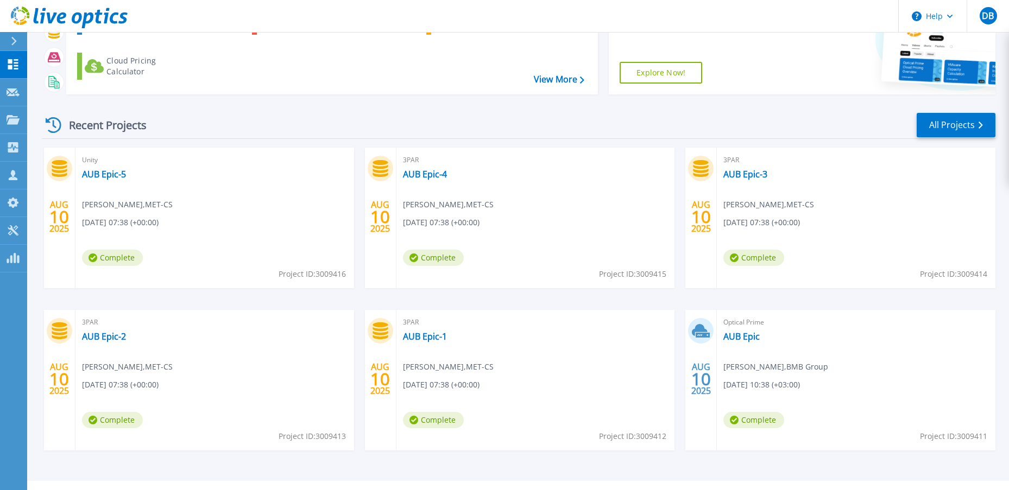
scroll to position [111, 0]
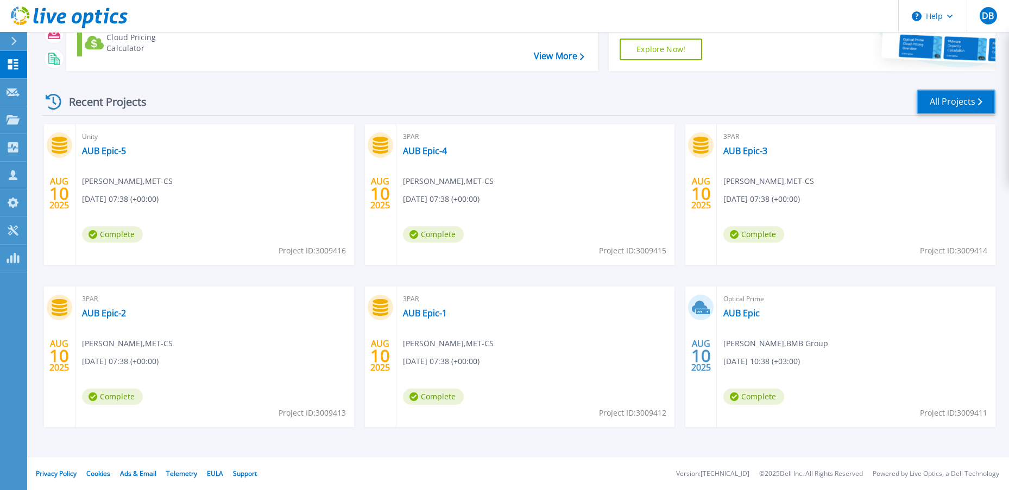
click at [950, 102] on link "All Projects" at bounding box center [956, 102] width 79 height 24
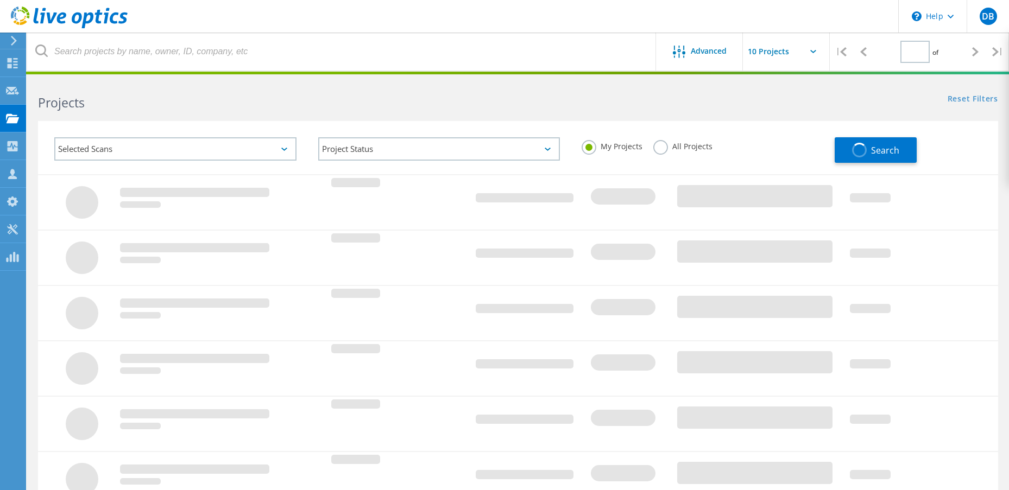
type input "1"
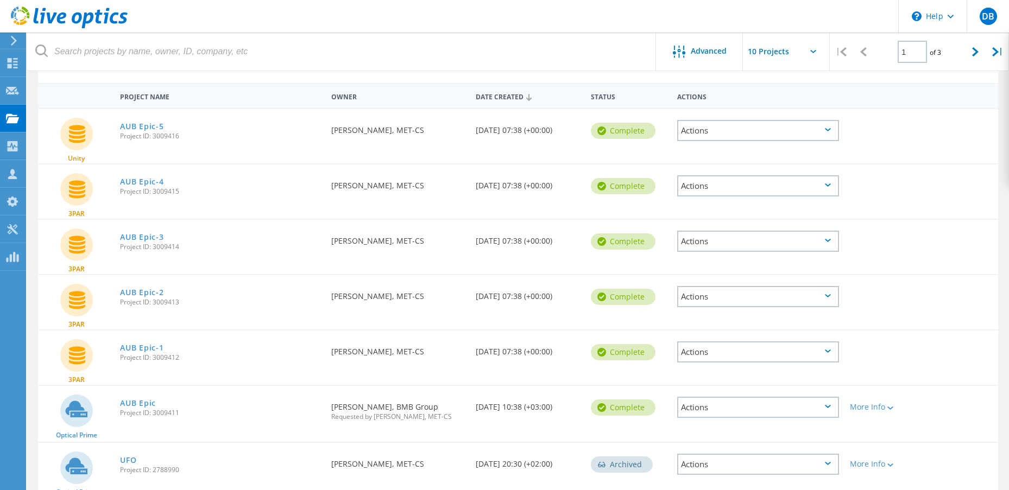
scroll to position [91, 0]
click at [816, 134] on div "Actions" at bounding box center [758, 131] width 162 height 21
click at [733, 125] on div "Download PPT" at bounding box center [758, 123] width 160 height 17
click at [768, 186] on div "Actions" at bounding box center [758, 186] width 162 height 21
click at [717, 192] on div "Download PPT" at bounding box center [758, 186] width 160 height 17
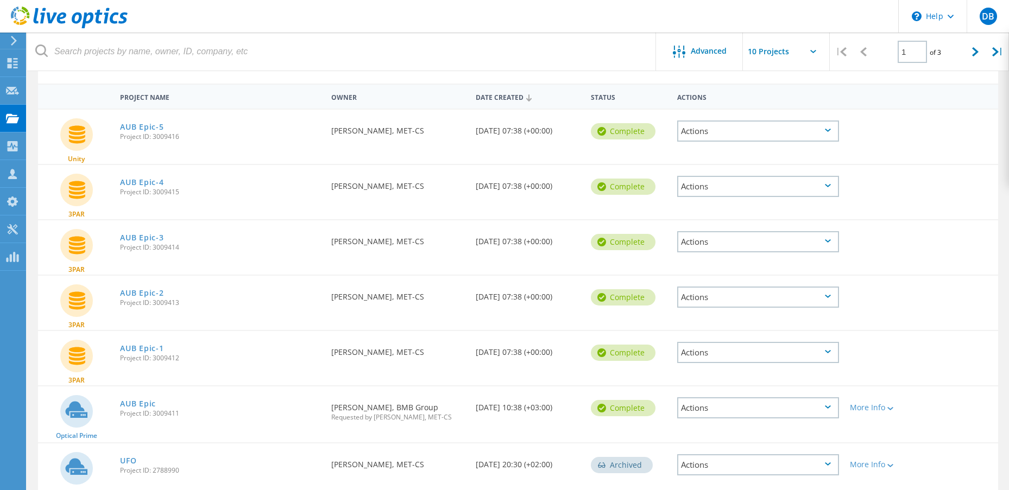
click at [708, 243] on div "Actions" at bounding box center [758, 241] width 162 height 21
click at [737, 242] on div "Download PPT" at bounding box center [758, 241] width 160 height 17
click at [713, 300] on div "Actions" at bounding box center [758, 297] width 162 height 21
click at [725, 299] on div "Download PPT" at bounding box center [758, 297] width 160 height 17
click at [730, 353] on div "Actions" at bounding box center [758, 352] width 162 height 21
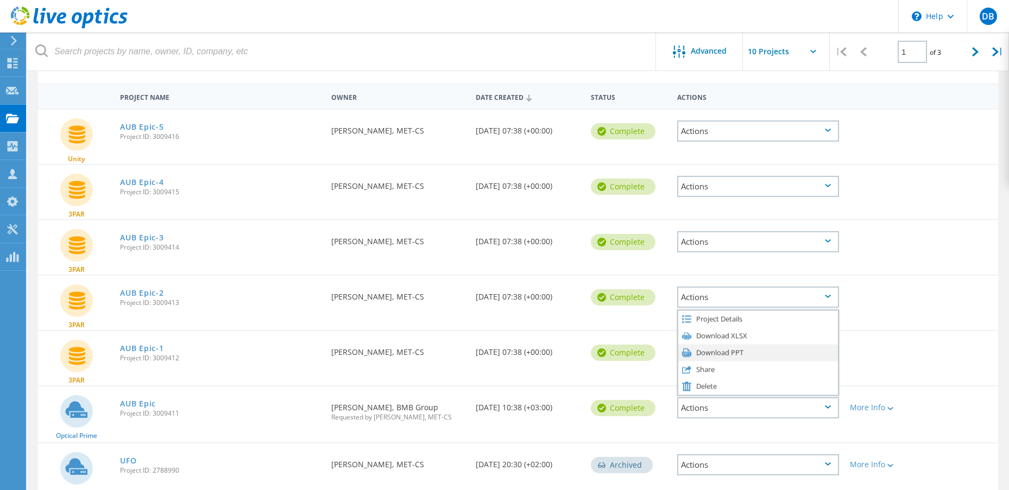
click at [730, 351] on div "Download PPT" at bounding box center [758, 352] width 160 height 17
click at [753, 413] on div "Actions" at bounding box center [758, 407] width 162 height 21
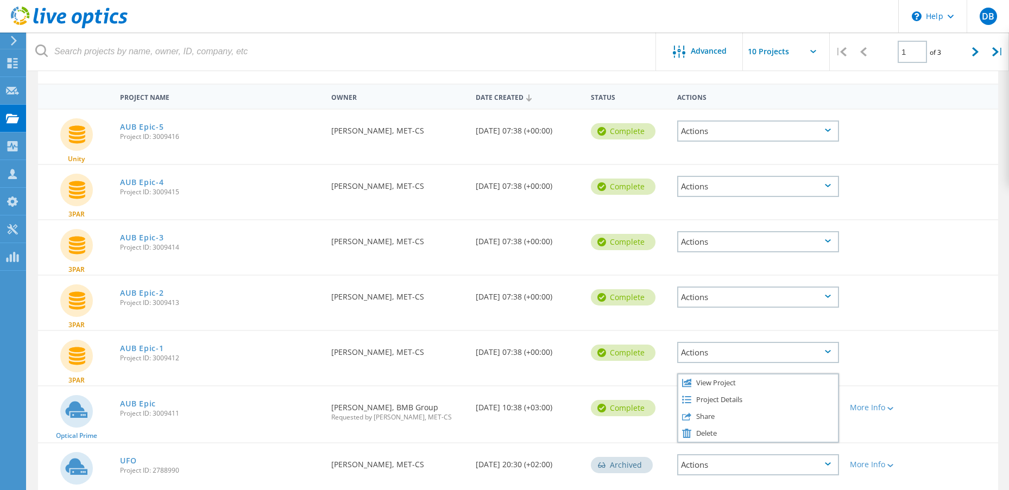
click at [417, 429] on div "Requested By Rony Chamoun, BMB Group Requested by Doumit Bassim, MET-CS" at bounding box center [398, 409] width 144 height 45
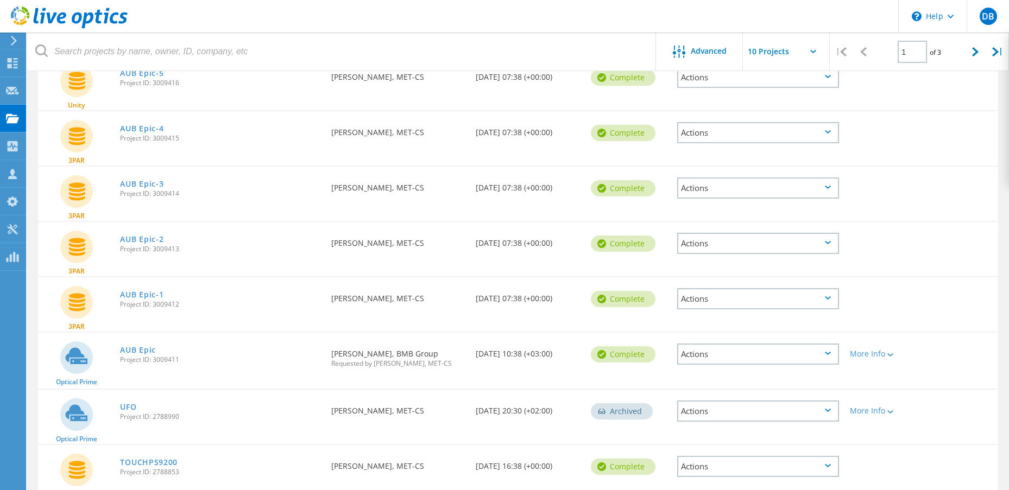
scroll to position [145, 0]
click at [708, 353] on div "Actions" at bounding box center [758, 353] width 162 height 21
click at [723, 332] on div "View Project" at bounding box center [758, 328] width 160 height 17
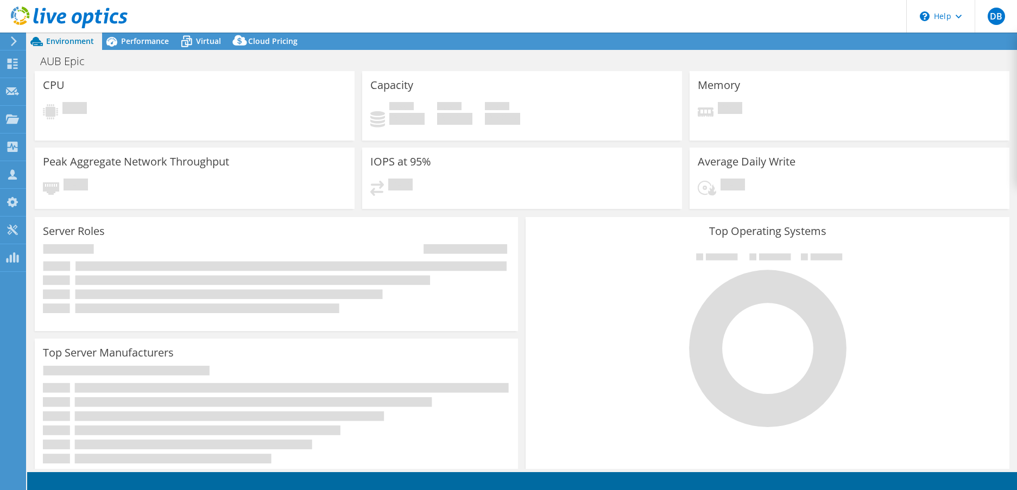
select select "USD"
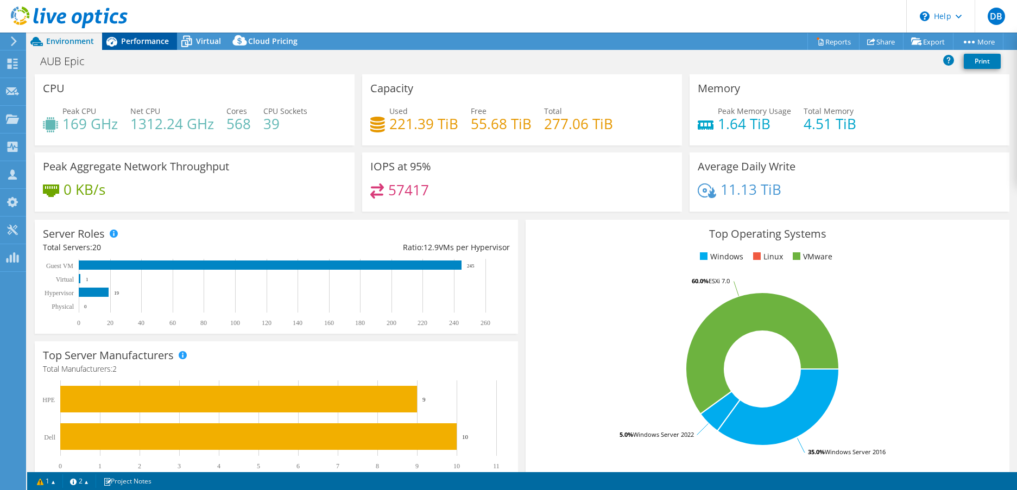
click at [144, 45] on span "Performance" at bounding box center [145, 41] width 48 height 10
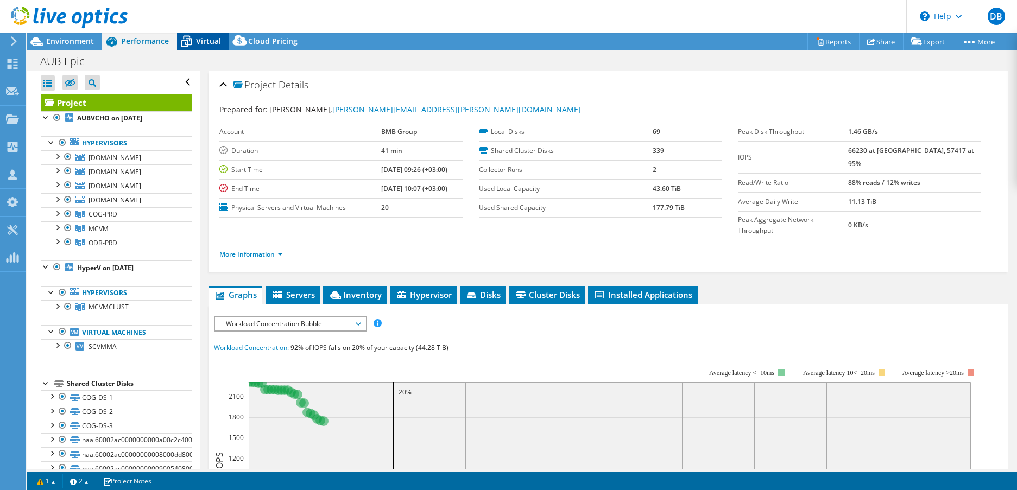
click at [201, 41] on span "Virtual" at bounding box center [208, 41] width 25 height 10
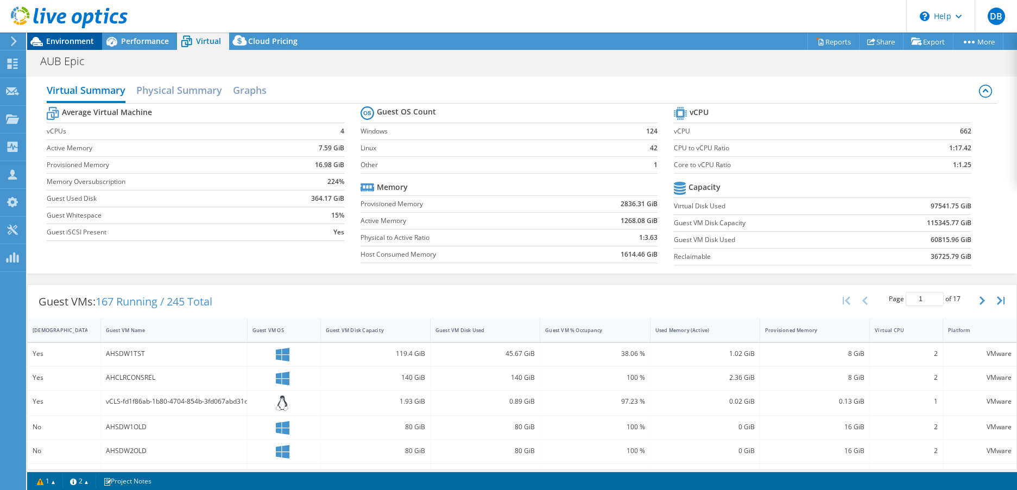
click at [77, 38] on span "Environment" at bounding box center [70, 41] width 48 height 10
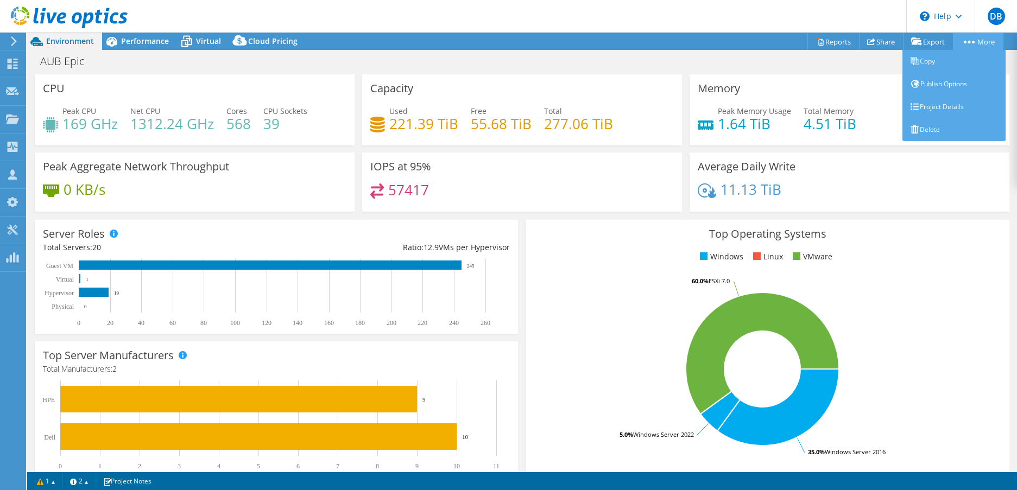
click at [972, 42] on circle at bounding box center [973, 42] width 3 height 3
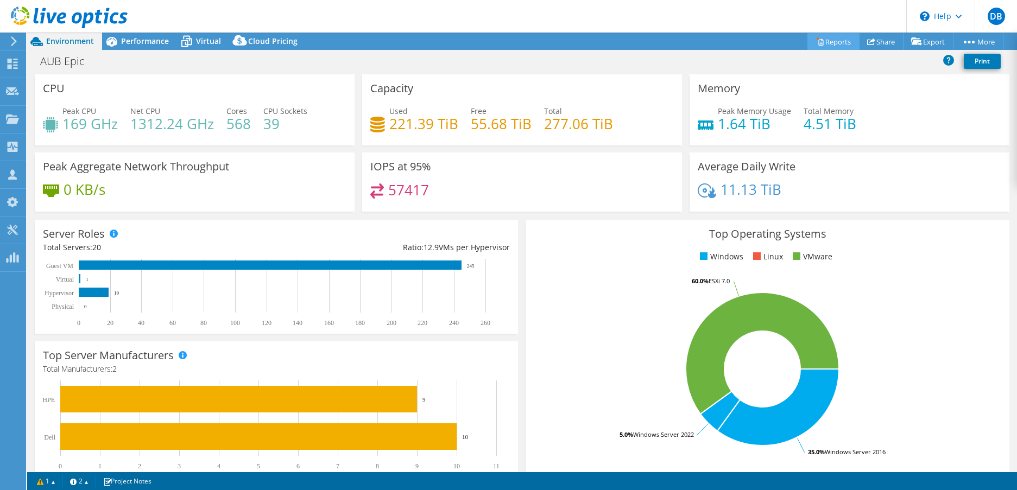
click at [822, 43] on link "Reports" at bounding box center [833, 41] width 52 height 17
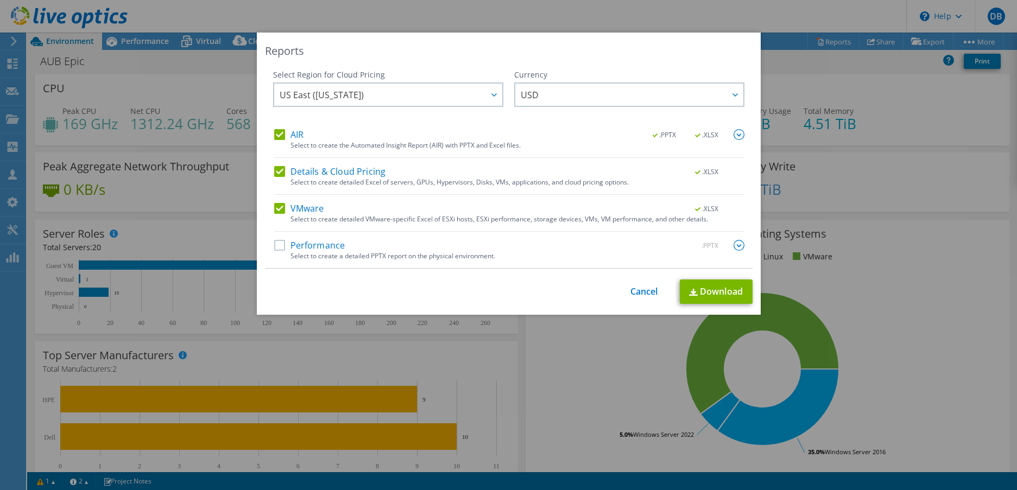
click at [277, 248] on label "Performance" at bounding box center [309, 245] width 71 height 11
click at [0, 0] on input "Performance" at bounding box center [0, 0] width 0 height 0
click at [476, 98] on span "US East (Virginia)" at bounding box center [391, 95] width 223 height 22
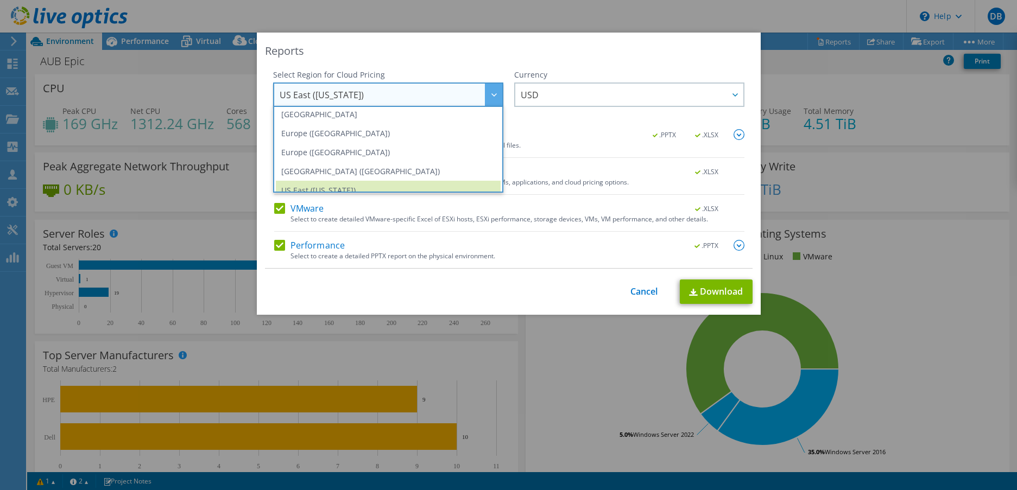
scroll to position [147, 0]
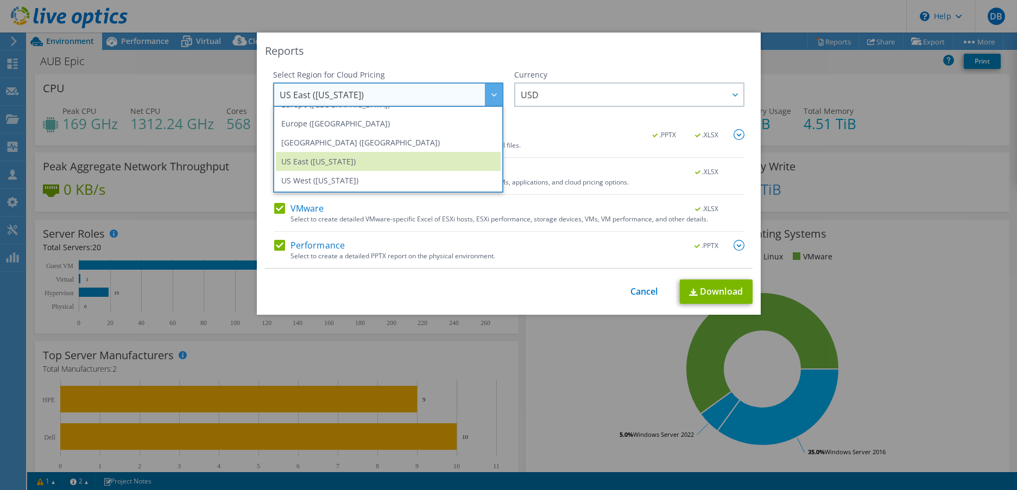
click at [559, 117] on div "Currency ARS AUD BRL CAD CHF CLP CNY DKK EUR GBP HKD HUF INR JPY MXN MYR NOK NZ…" at bounding box center [629, 100] width 230 height 60
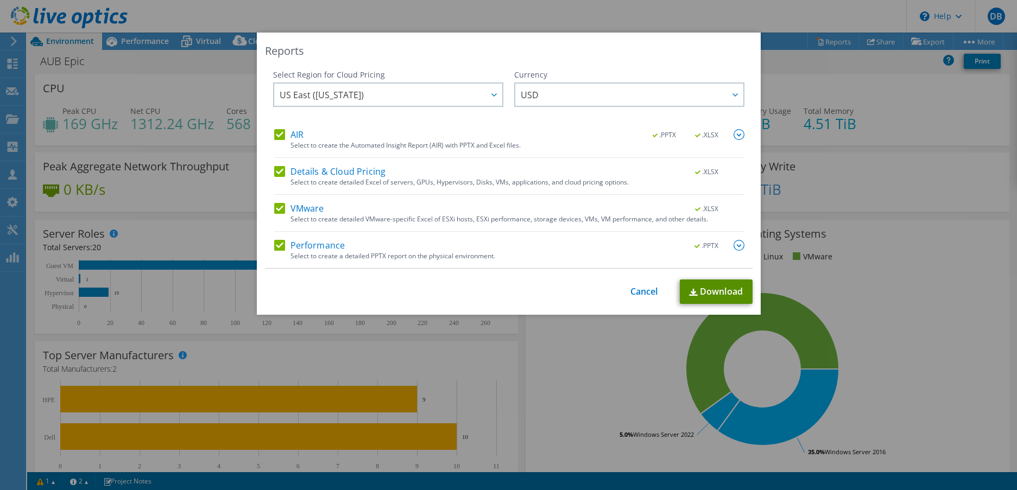
click at [721, 296] on link "Download" at bounding box center [716, 292] width 73 height 24
click at [643, 292] on link "Cancel" at bounding box center [644, 292] width 28 height 10
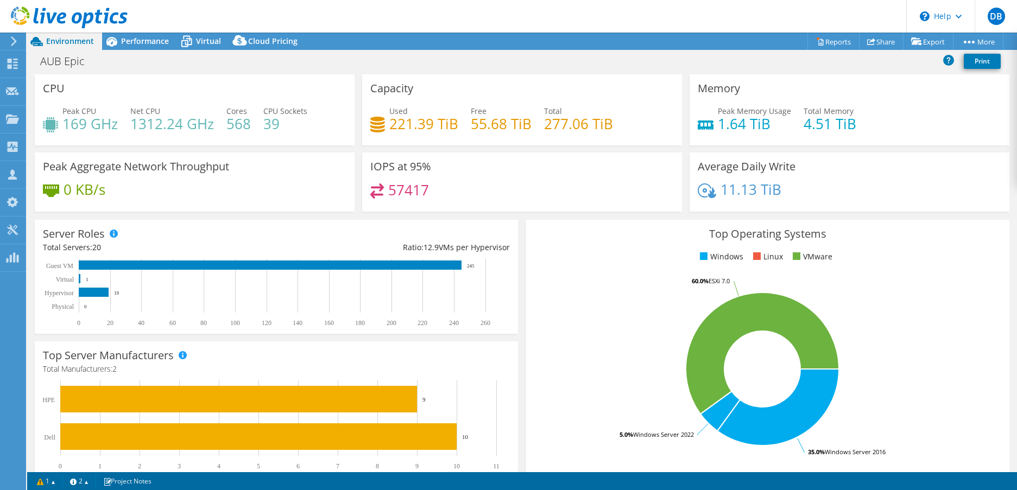
click at [11, 45] on icon at bounding box center [14, 41] width 8 height 10
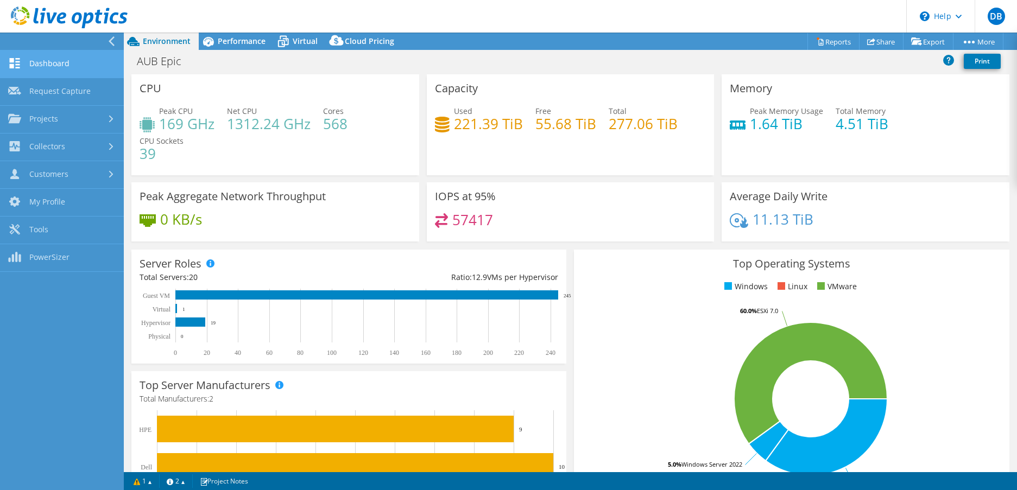
click at [43, 63] on link "Dashboard" at bounding box center [62, 64] width 124 height 28
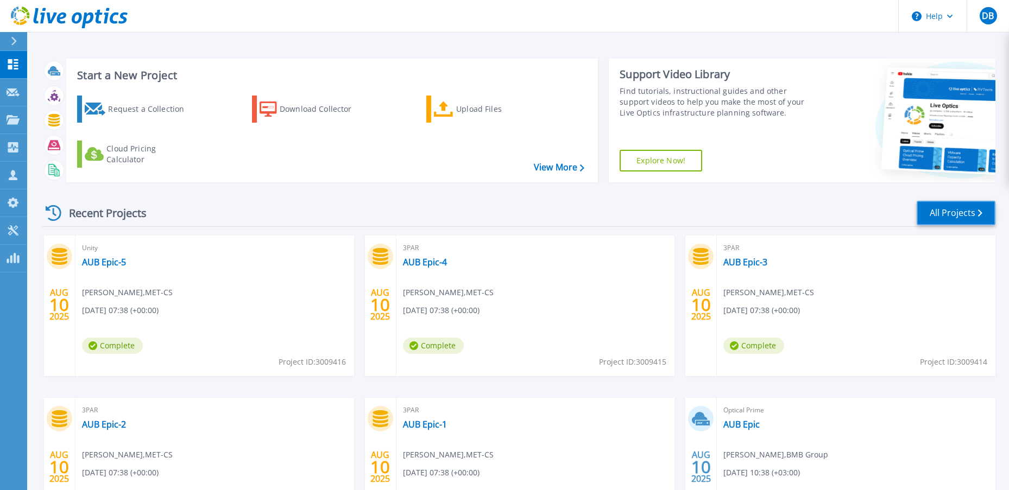
click at [934, 219] on link "All Projects" at bounding box center [956, 213] width 79 height 24
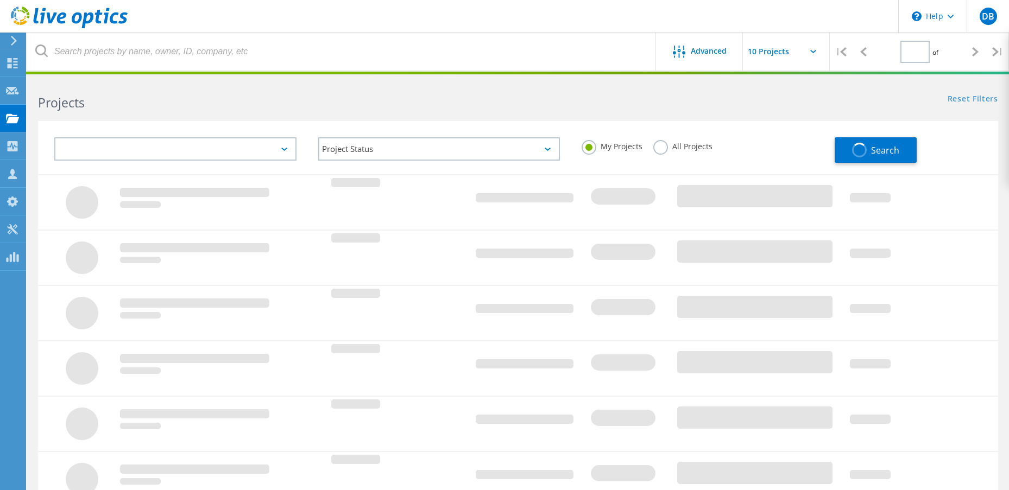
type input "1"
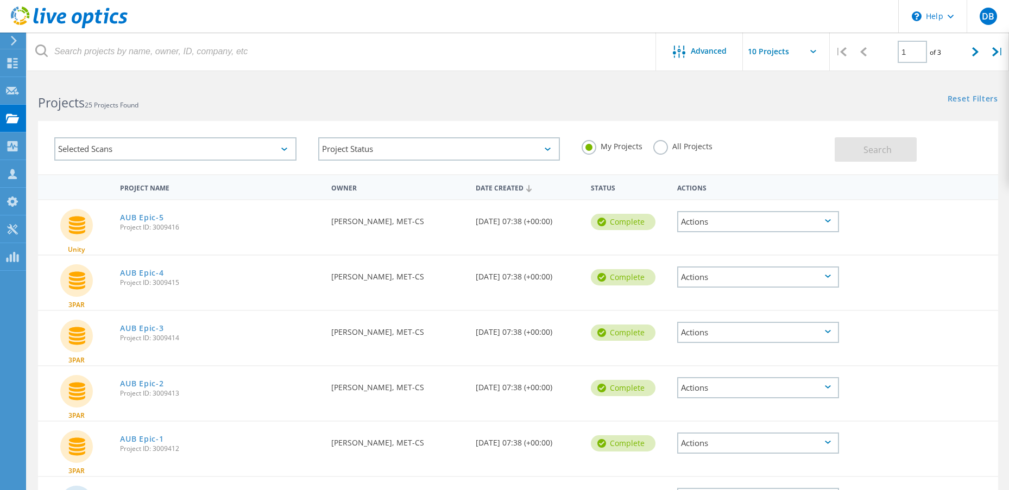
click at [731, 225] on div "Actions" at bounding box center [758, 221] width 162 height 21
click at [741, 283] on div "Actions" at bounding box center [758, 277] width 162 height 21
click at [734, 261] on div "Download XLSX" at bounding box center [758, 260] width 160 height 17
click at [717, 333] on div "Actions" at bounding box center [758, 332] width 162 height 21
click at [735, 313] on div "Download XLSX" at bounding box center [758, 315] width 160 height 17
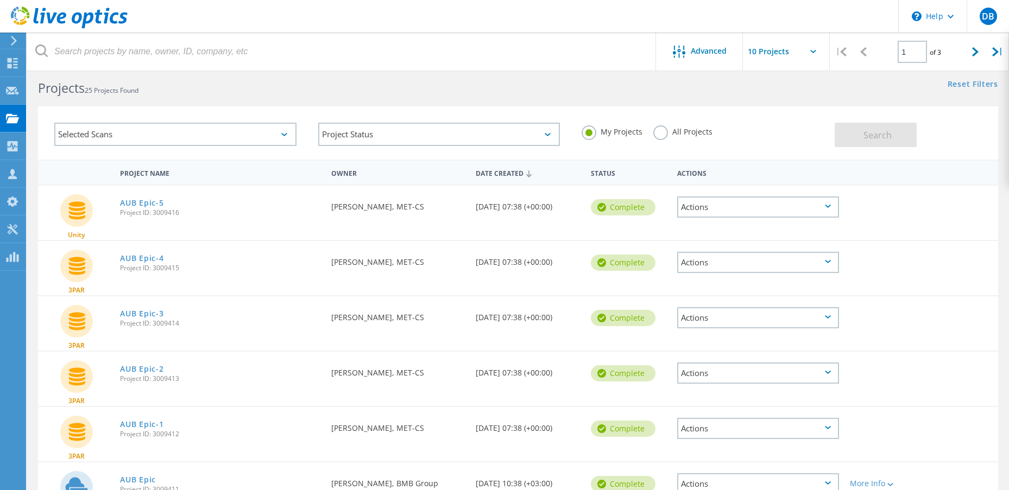
scroll to position [18, 0]
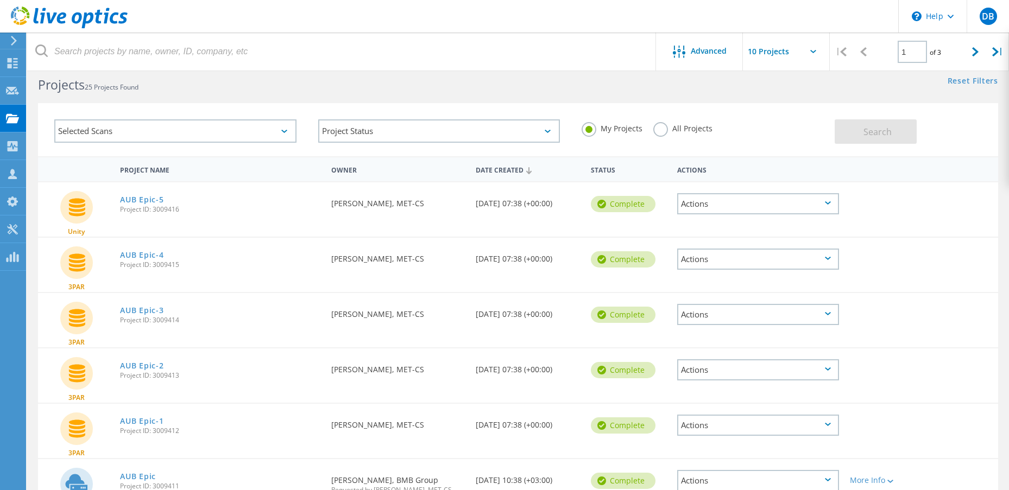
click at [724, 367] on div "Actions" at bounding box center [758, 369] width 162 height 21
click at [743, 355] on div "Download XLSX" at bounding box center [758, 353] width 160 height 17
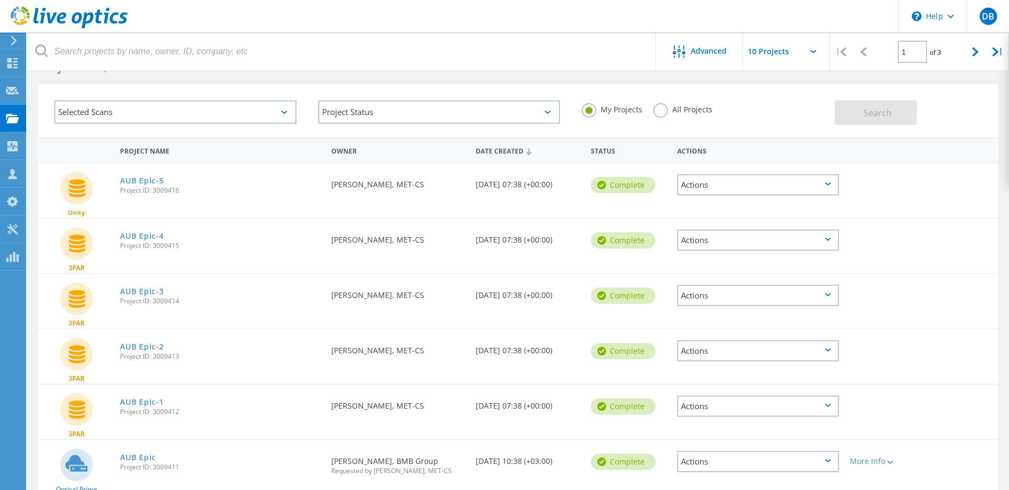
scroll to position [72, 0]
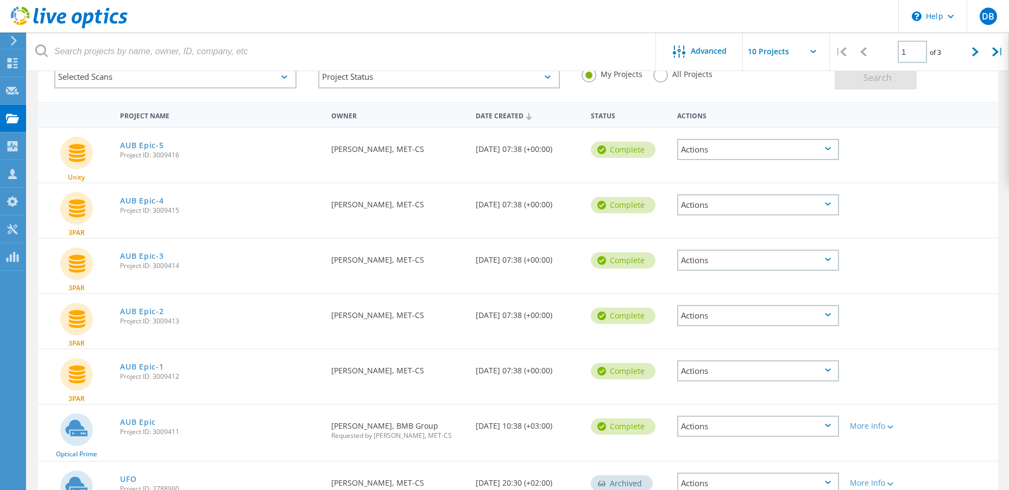
click at [707, 368] on div "Actions" at bounding box center [758, 371] width 162 height 21
click at [739, 359] on div "Download XLSX" at bounding box center [758, 354] width 160 height 17
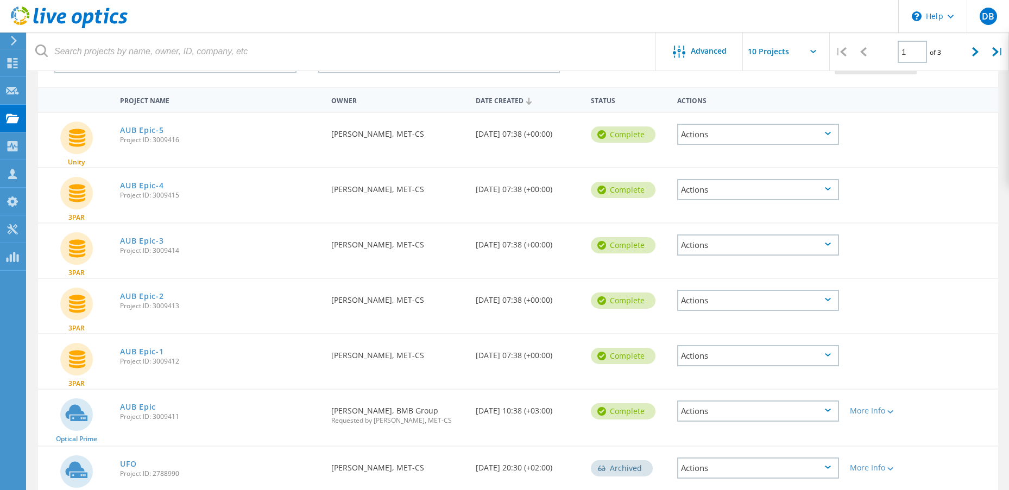
scroll to position [109, 0]
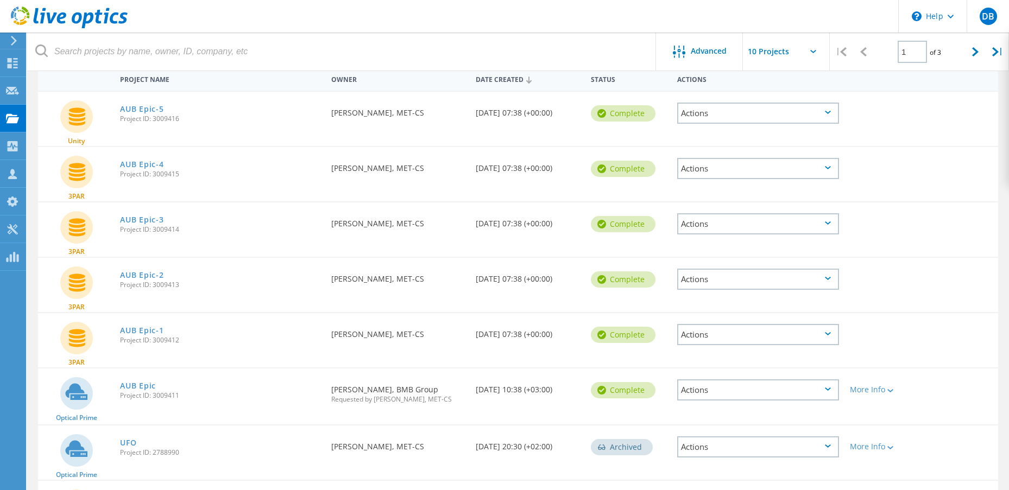
click at [728, 392] on div "Actions" at bounding box center [758, 390] width 162 height 21
click at [900, 387] on div "More Info" at bounding box center [883, 390] width 66 height 8
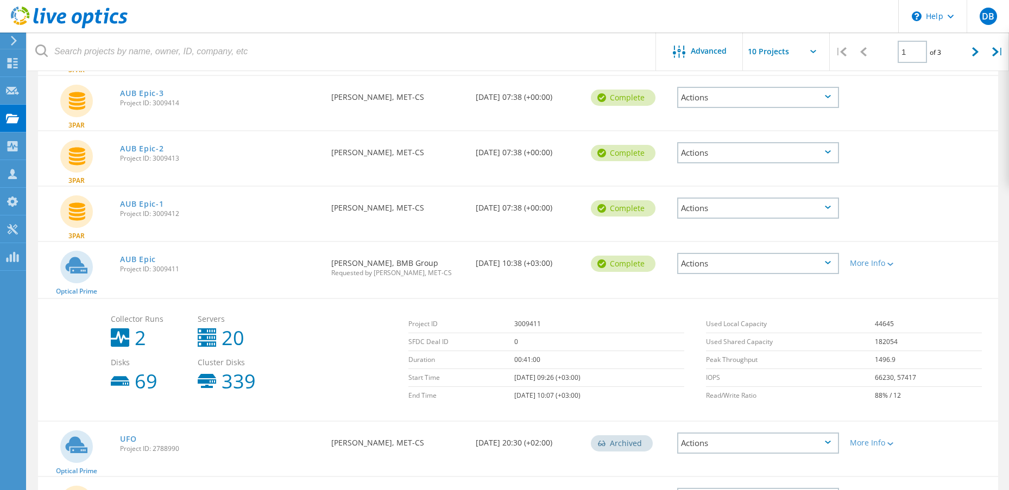
scroll to position [199, 0]
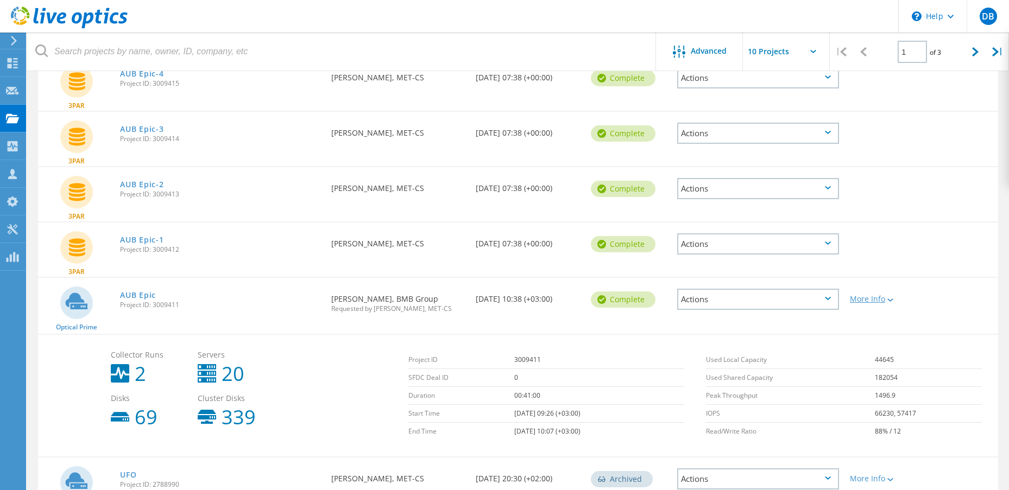
click at [887, 301] on div at bounding box center [889, 299] width 8 height 7
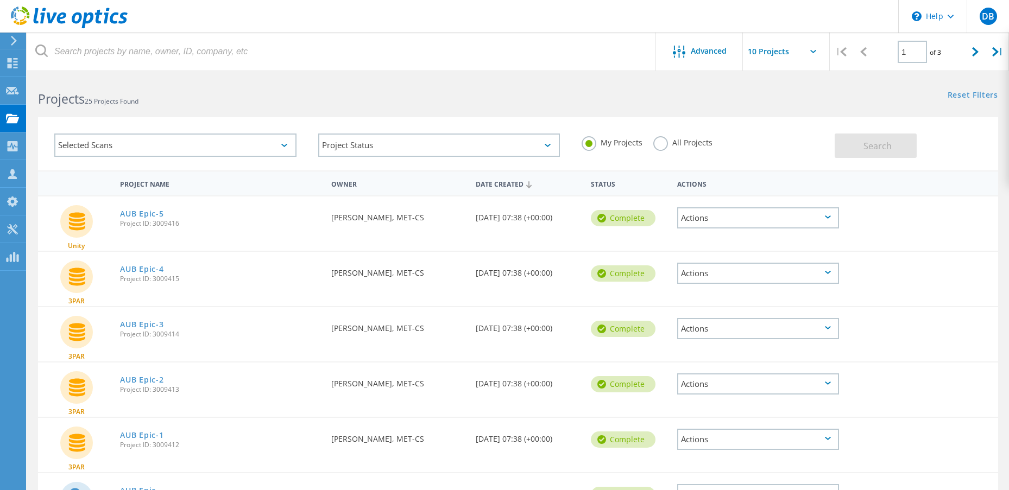
scroll to position [0, 0]
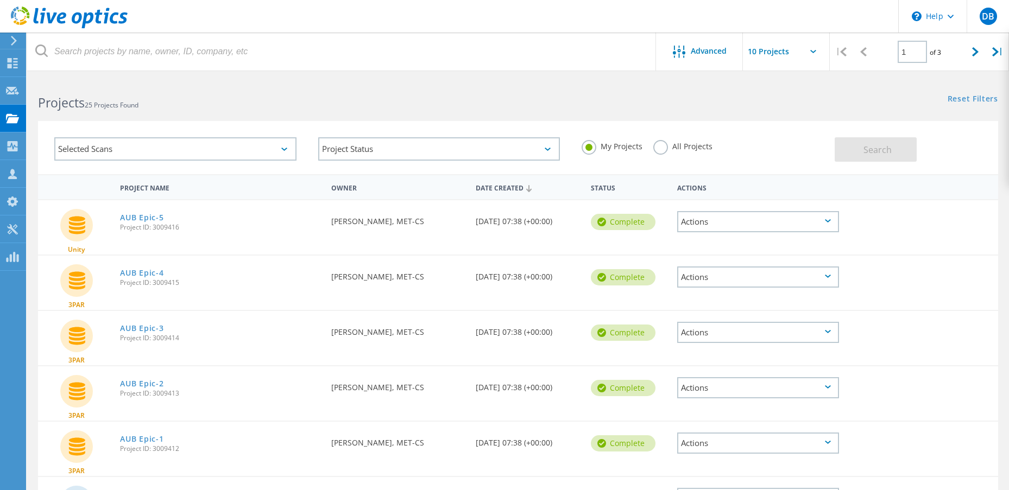
click at [666, 152] on div "All Projects" at bounding box center [682, 148] width 59 height 16
click at [662, 150] on label "All Projects" at bounding box center [682, 145] width 59 height 10
click at [0, 0] on input "All Projects" at bounding box center [0, 0] width 0 height 0
click at [866, 151] on span "Search" at bounding box center [877, 150] width 28 height 12
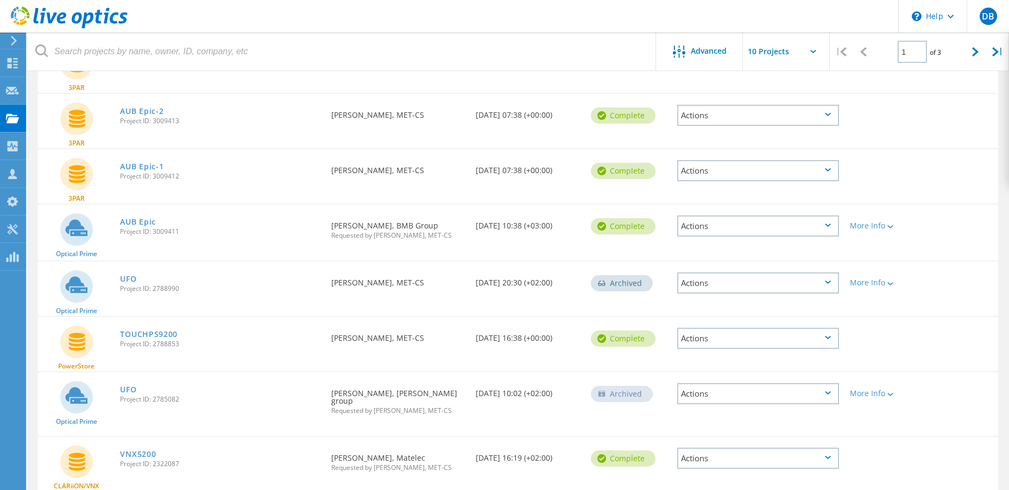
scroll to position [311, 0]
